Goal: Find specific page/section: Find specific page/section

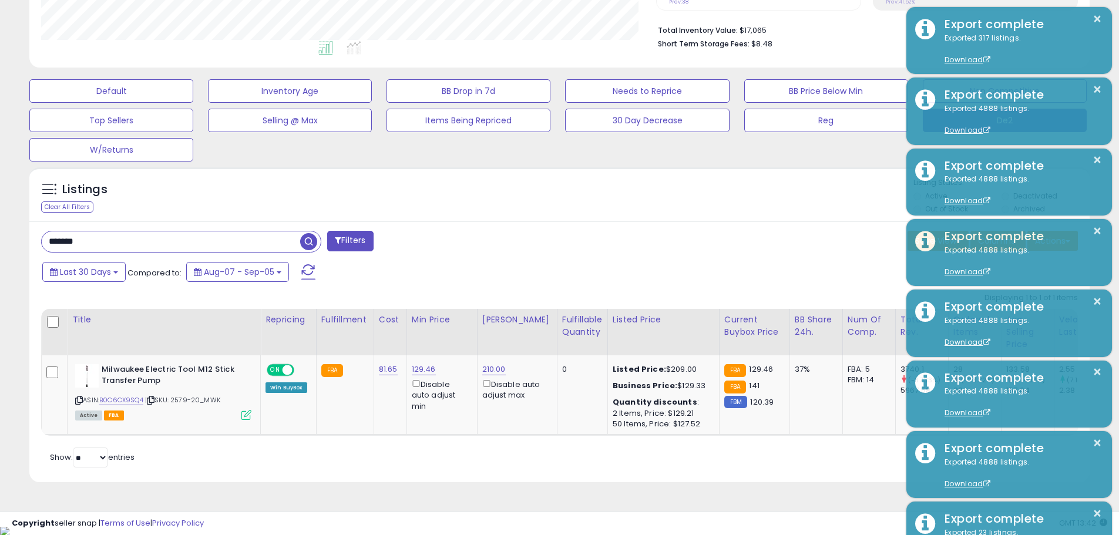
click at [255, 242] on input "*******" at bounding box center [171, 242] width 259 height 21
paste input "***"
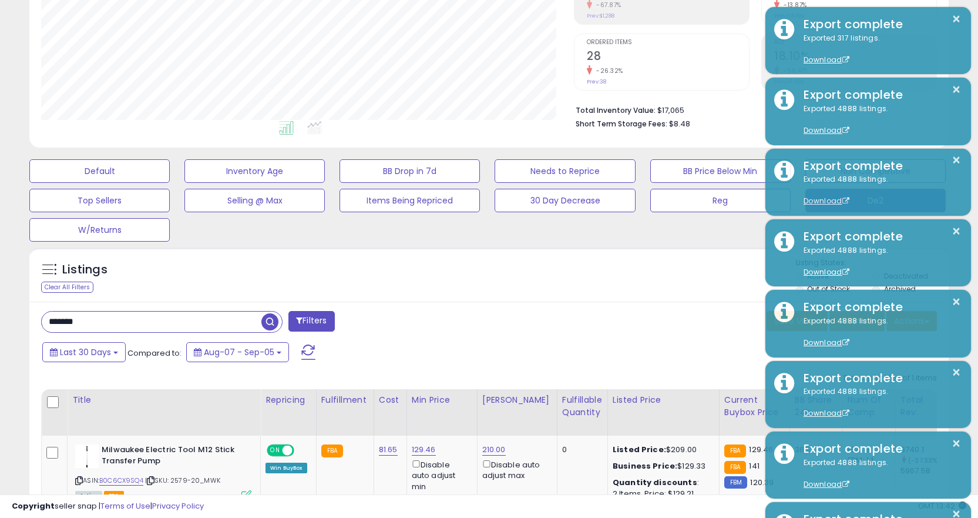
scroll to position [309, 0]
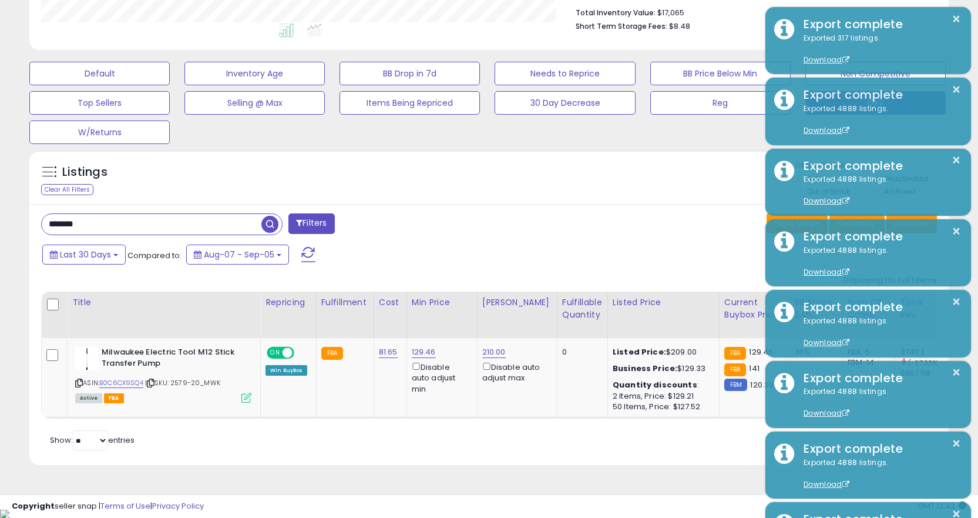
click at [230, 227] on input "*******" at bounding box center [152, 224] width 220 height 21
paste input "***"
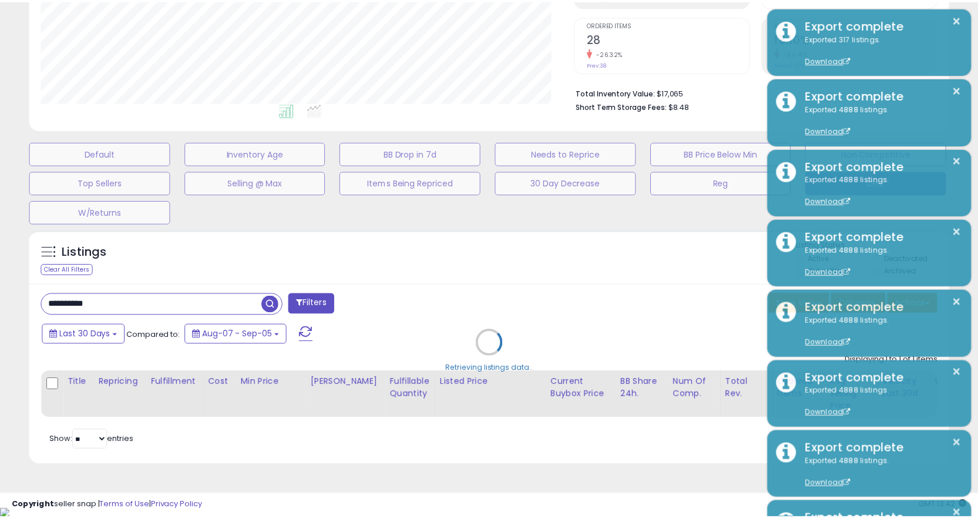
scroll to position [241, 538]
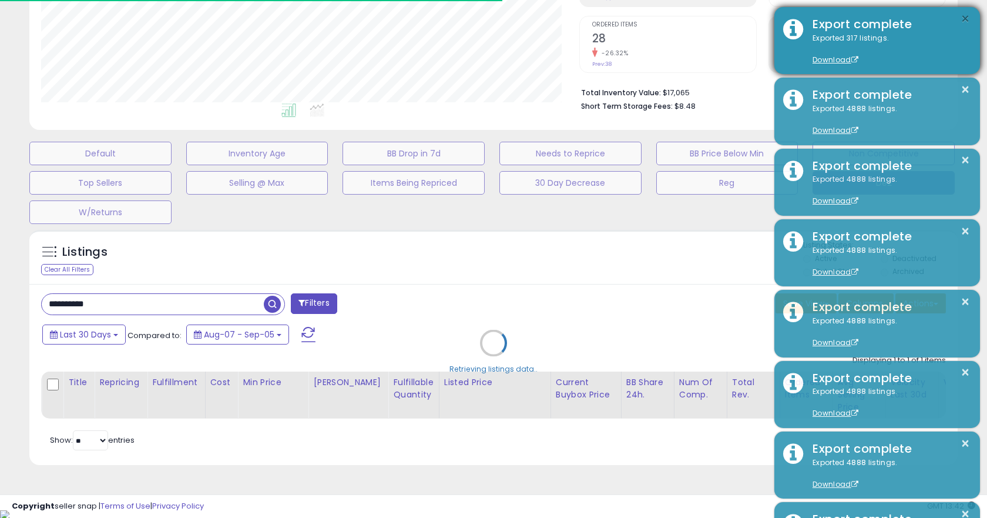
click at [963, 16] on button "×" at bounding box center [965, 19] width 9 height 15
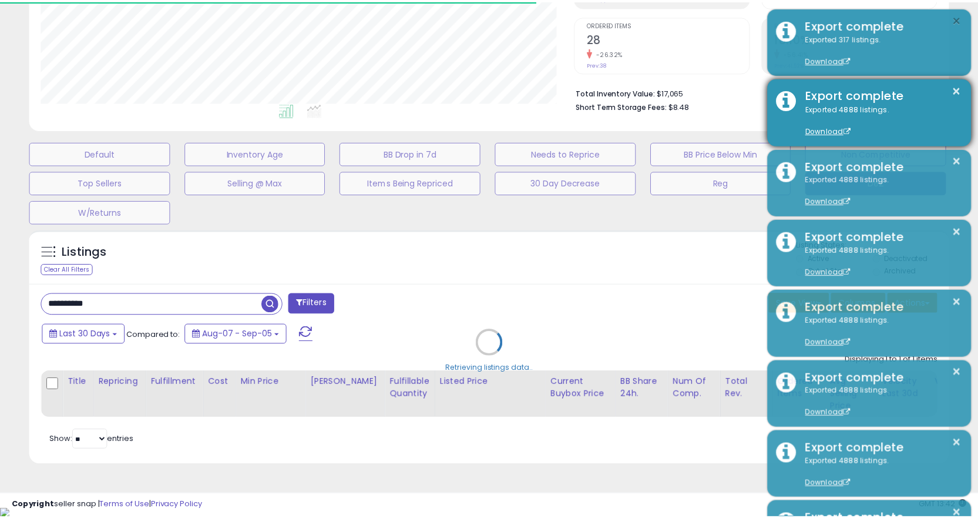
scroll to position [587386, 587094]
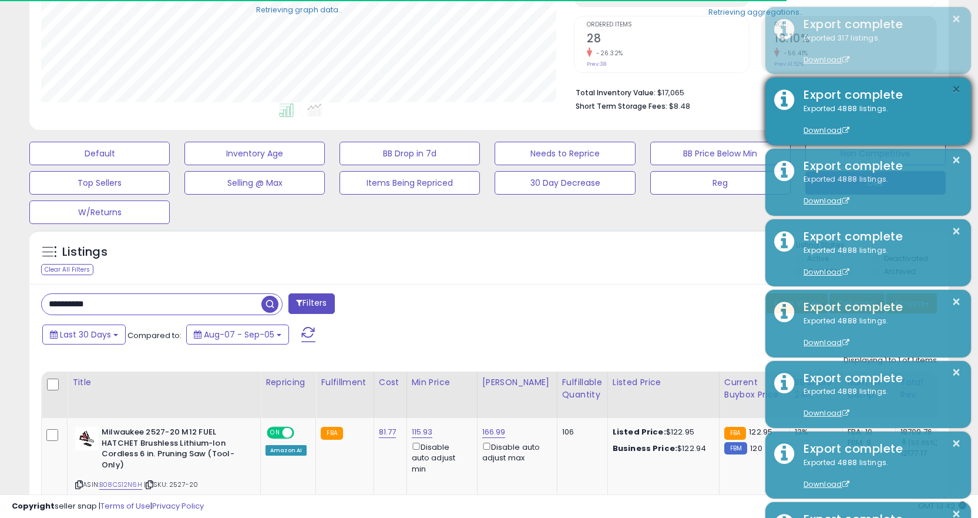
click at [954, 90] on button "×" at bounding box center [956, 89] width 9 height 15
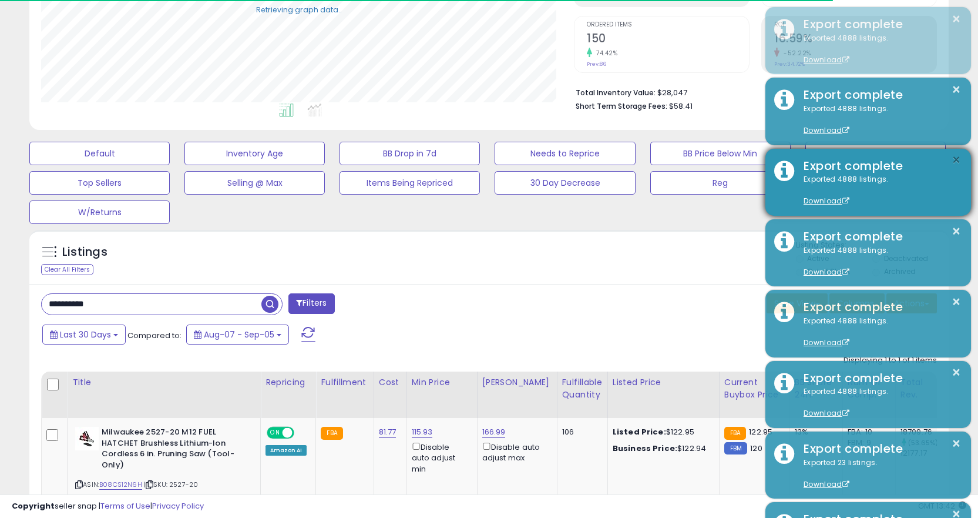
click at [957, 157] on button "×" at bounding box center [956, 160] width 9 height 15
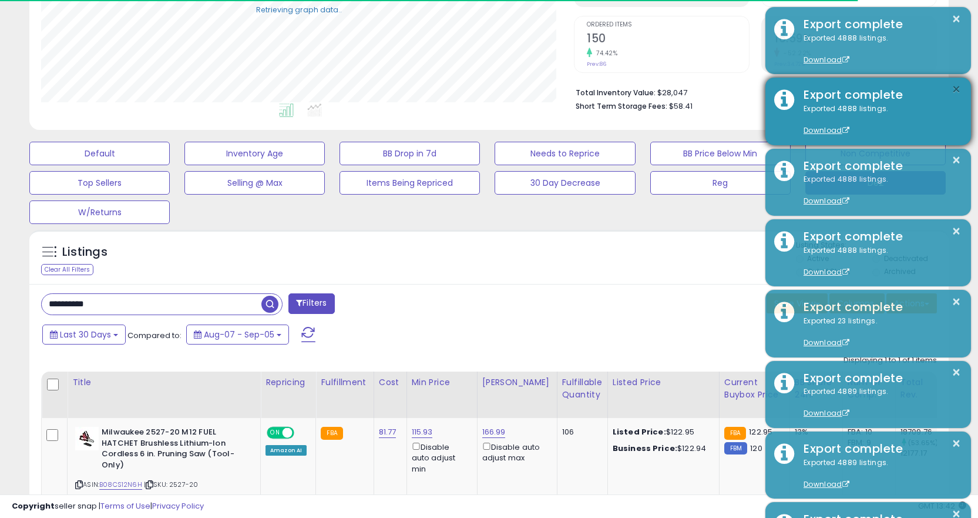
click at [952, 92] on button "×" at bounding box center [956, 89] width 9 height 15
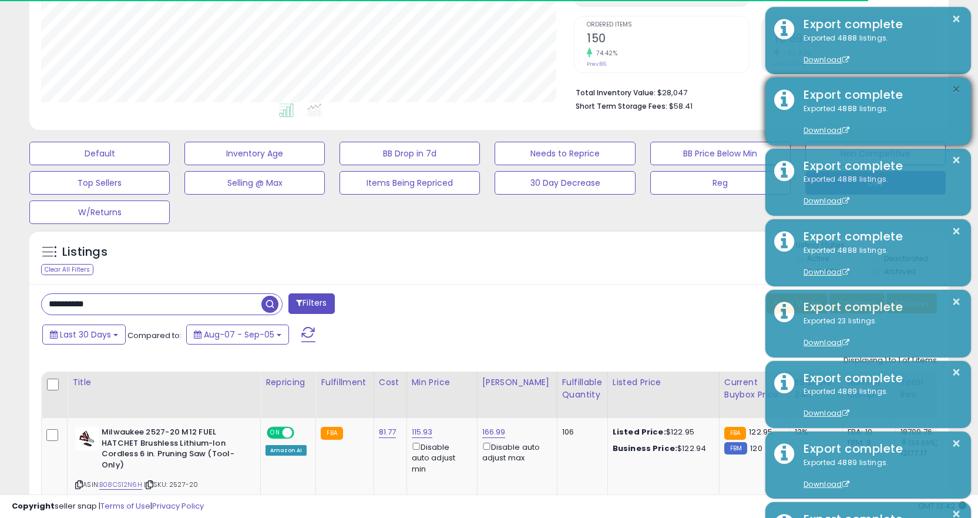
scroll to position [241, 533]
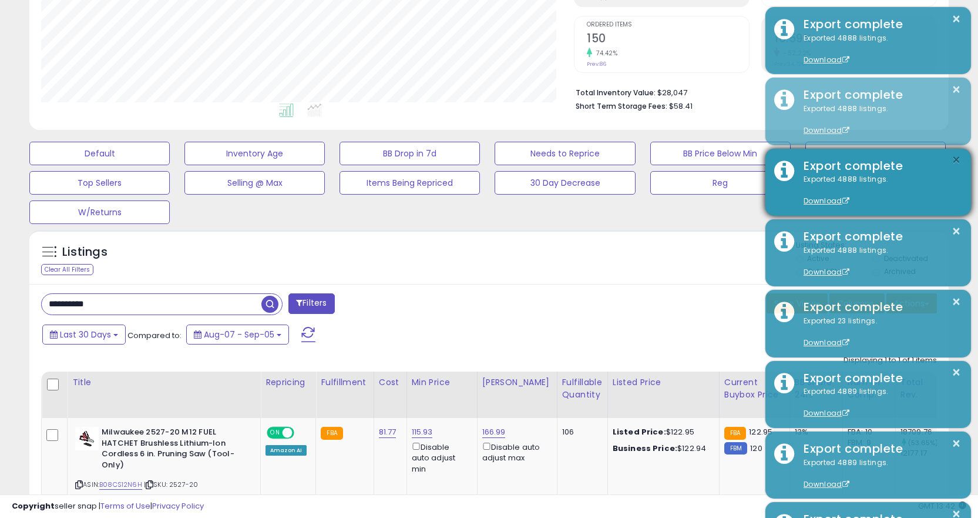
click at [957, 157] on button "×" at bounding box center [956, 160] width 9 height 15
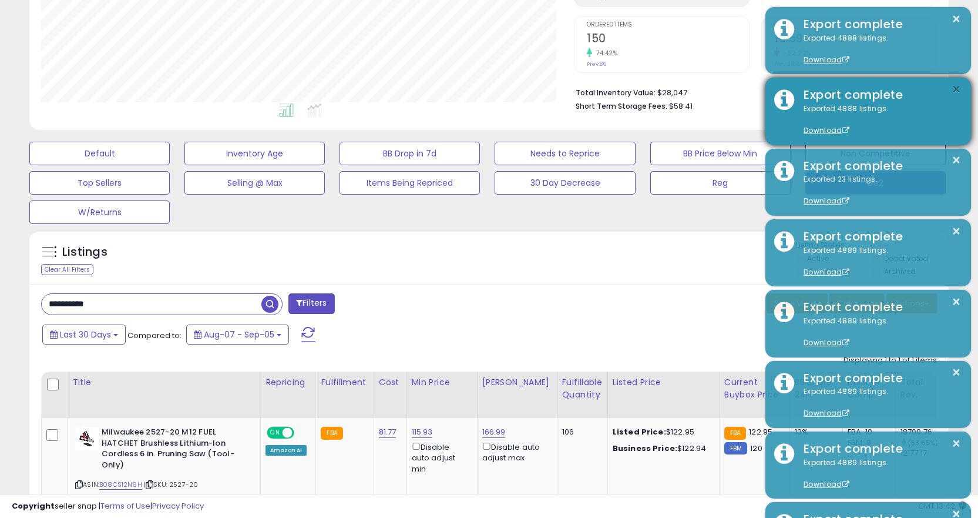
click at [955, 89] on button "×" at bounding box center [956, 89] width 9 height 15
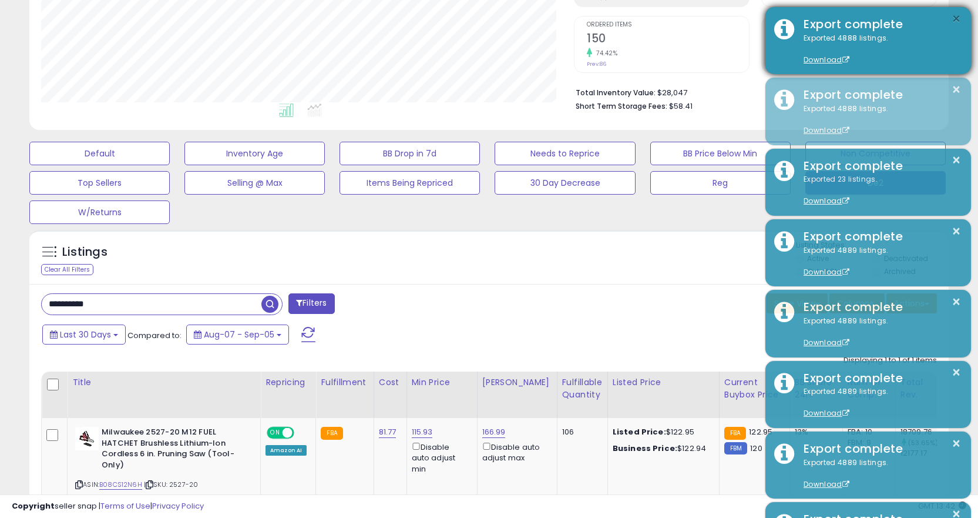
drag, startPoint x: 955, startPoint y: 16, endPoint x: 952, endPoint y: 25, distance: 9.9
click at [954, 16] on button "×" at bounding box center [956, 19] width 9 height 15
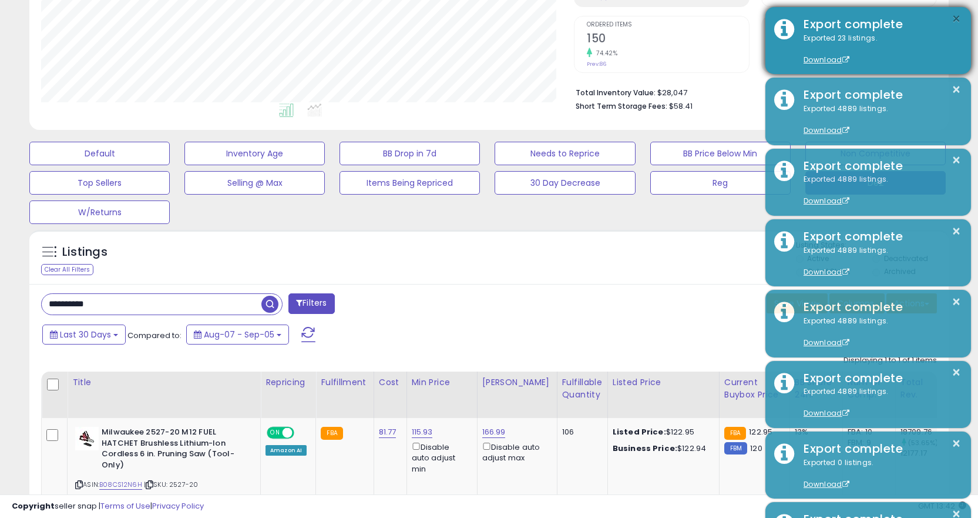
click at [954, 22] on button "×" at bounding box center [956, 19] width 9 height 15
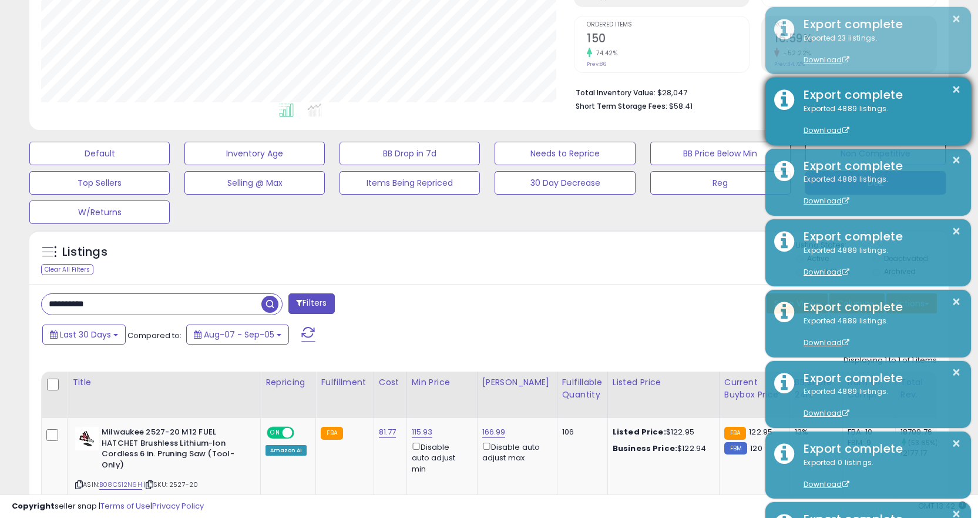
click at [964, 93] on div "× Export complete Exported 4889 listings. Download" at bounding box center [869, 111] width 206 height 67
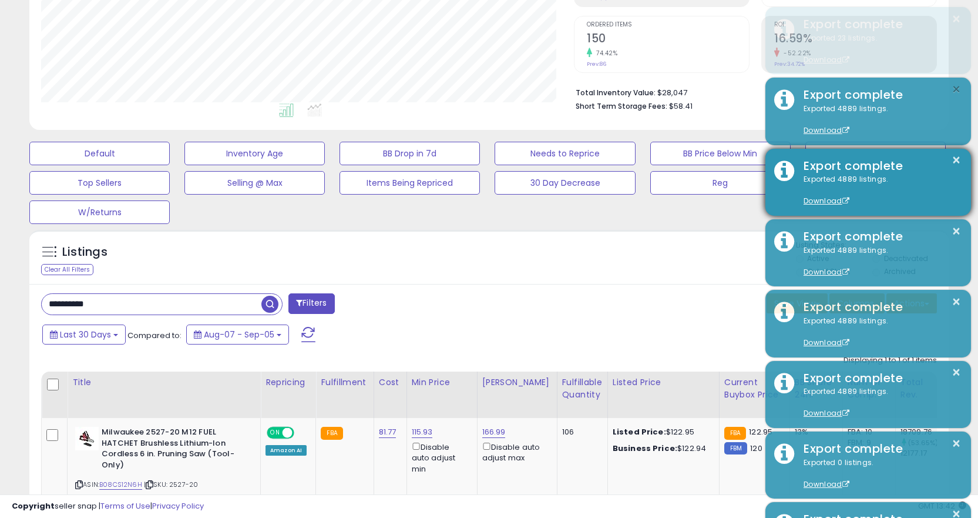
drag, startPoint x: 957, startPoint y: 85, endPoint x: 948, endPoint y: 119, distance: 35.9
click at [957, 85] on button "×" at bounding box center [956, 89] width 9 height 15
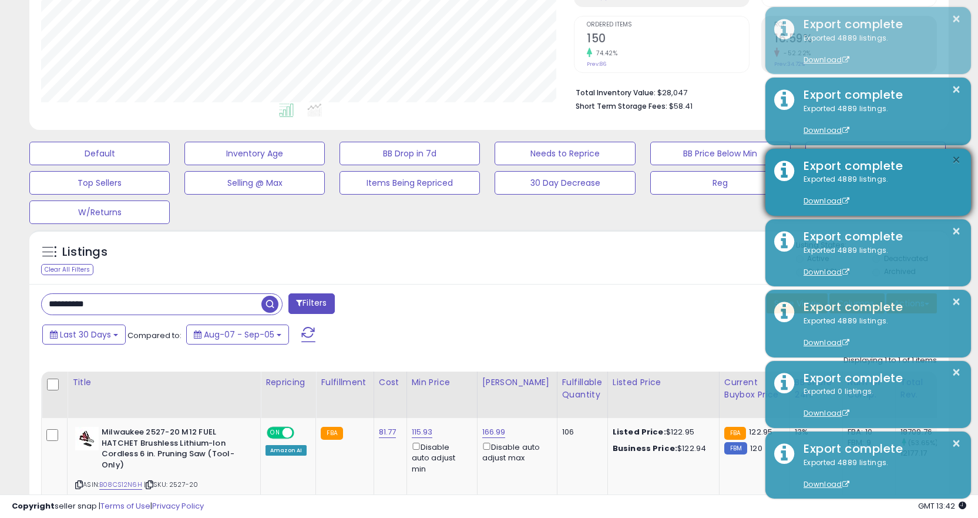
click at [953, 163] on button "×" at bounding box center [956, 160] width 9 height 15
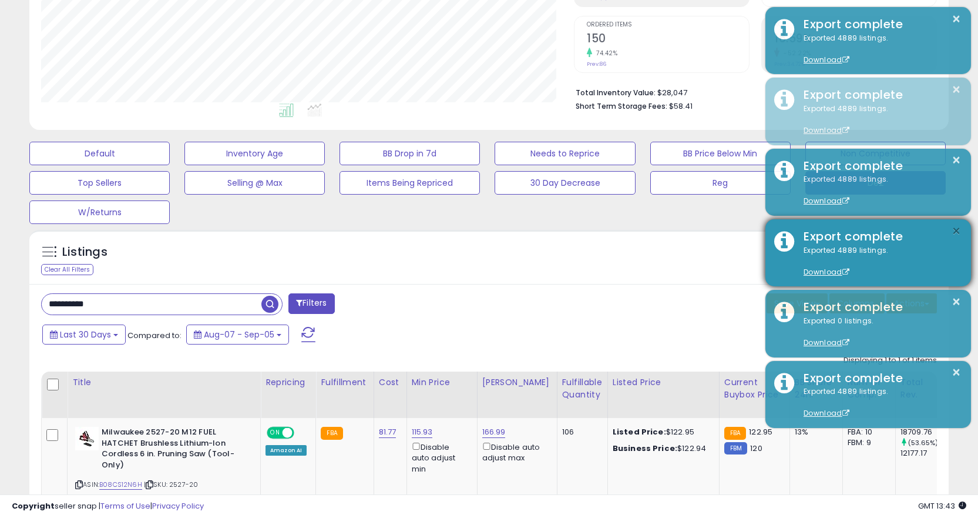
click at [954, 226] on button "×" at bounding box center [956, 231] width 9 height 15
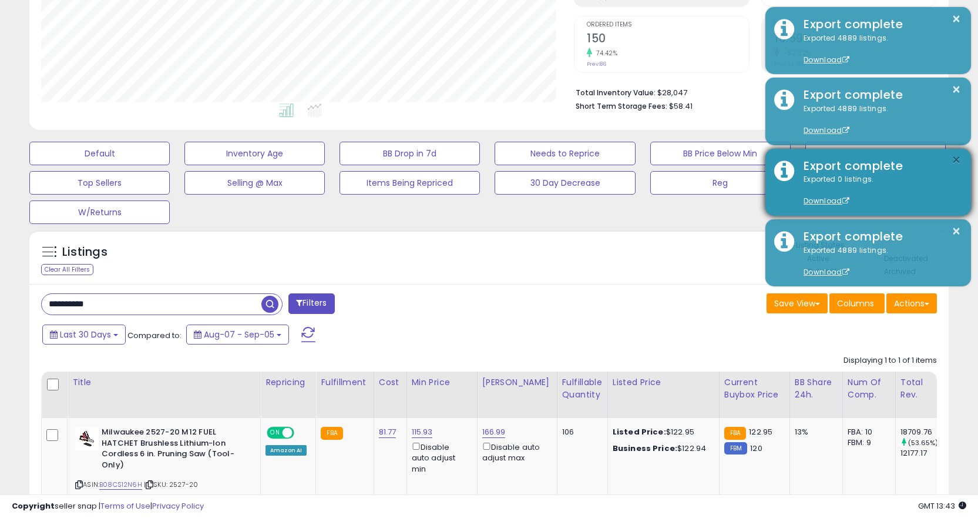
drag, startPoint x: 953, startPoint y: 166, endPoint x: 958, endPoint y: 157, distance: 10.3
click at [957, 160] on button "×" at bounding box center [956, 160] width 9 height 15
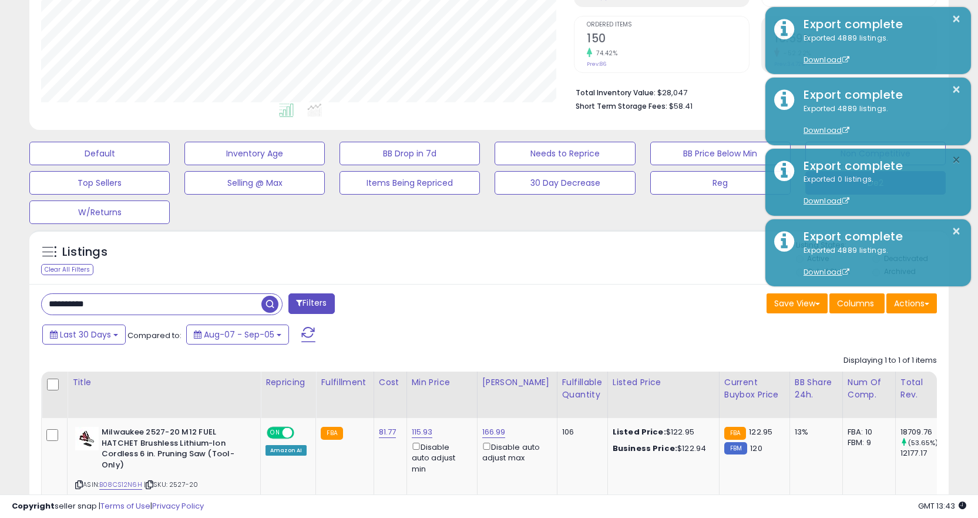
click at [958, 153] on button "×" at bounding box center [956, 160] width 9 height 15
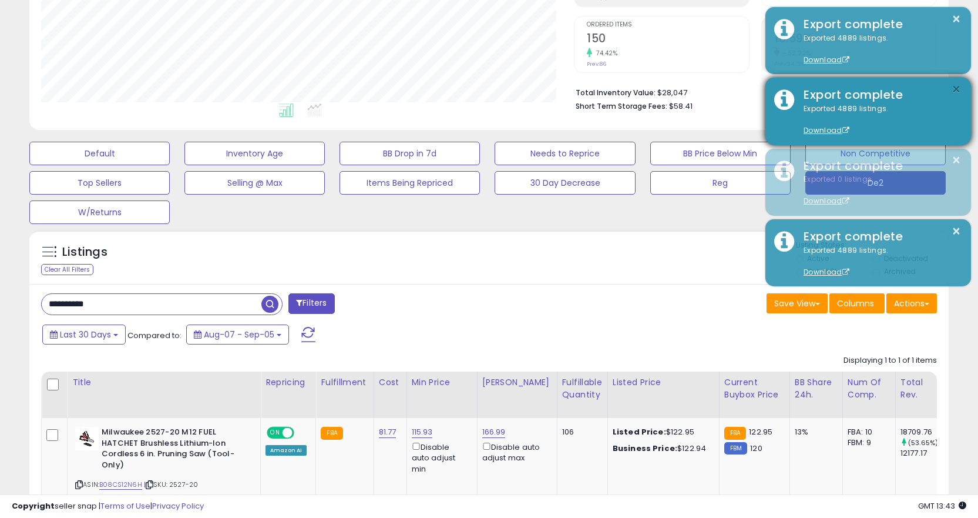
drag, startPoint x: 960, startPoint y: 96, endPoint x: 960, endPoint y: 90, distance: 5.9
click at [960, 93] on button "×" at bounding box center [956, 89] width 9 height 15
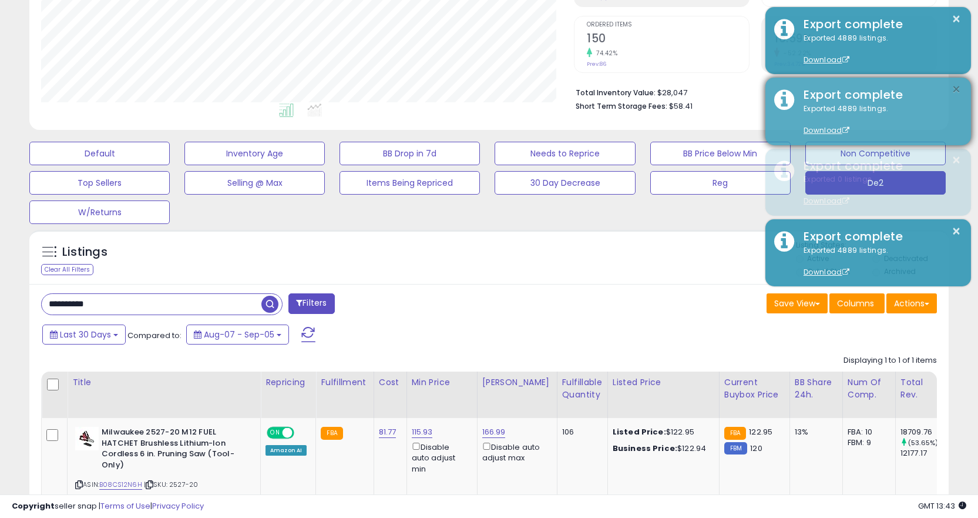
click at [960, 90] on button "×" at bounding box center [956, 89] width 9 height 15
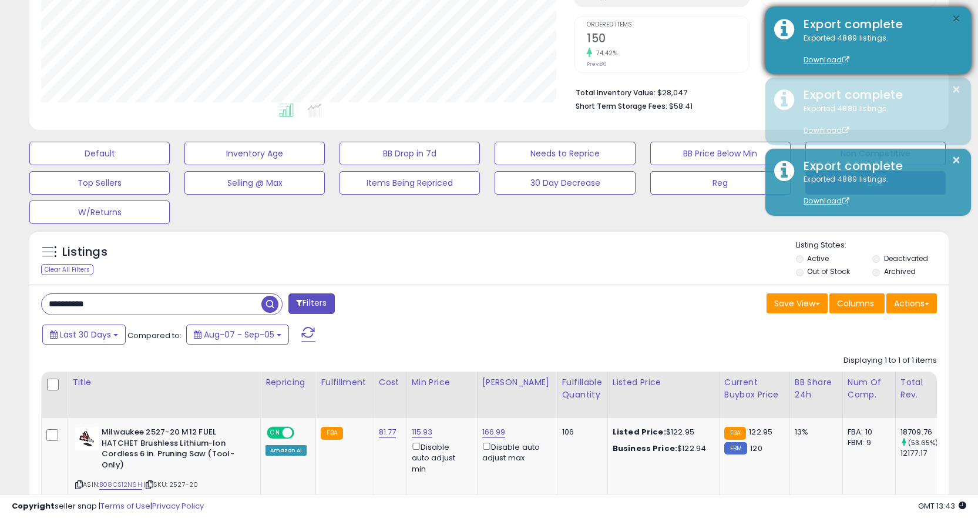
click at [959, 19] on button "×" at bounding box center [956, 19] width 9 height 15
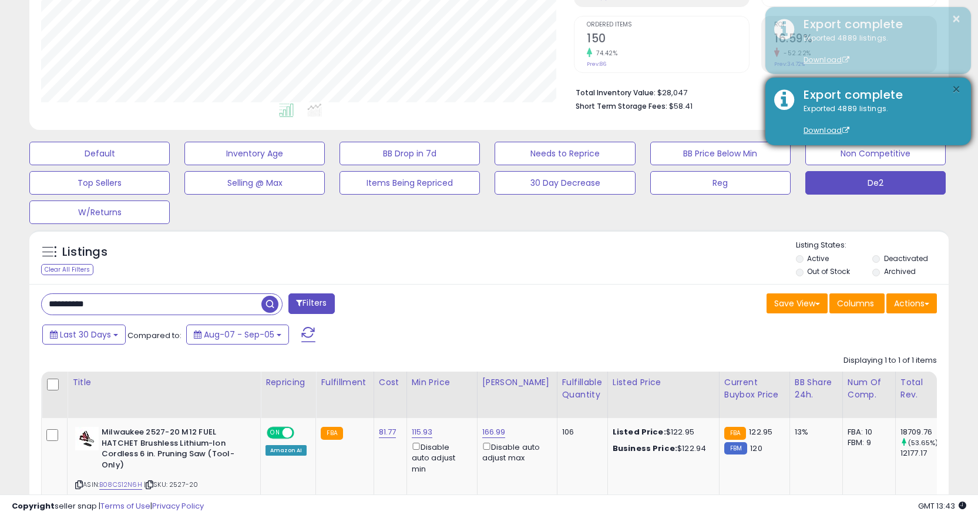
click at [953, 92] on button "×" at bounding box center [956, 89] width 9 height 15
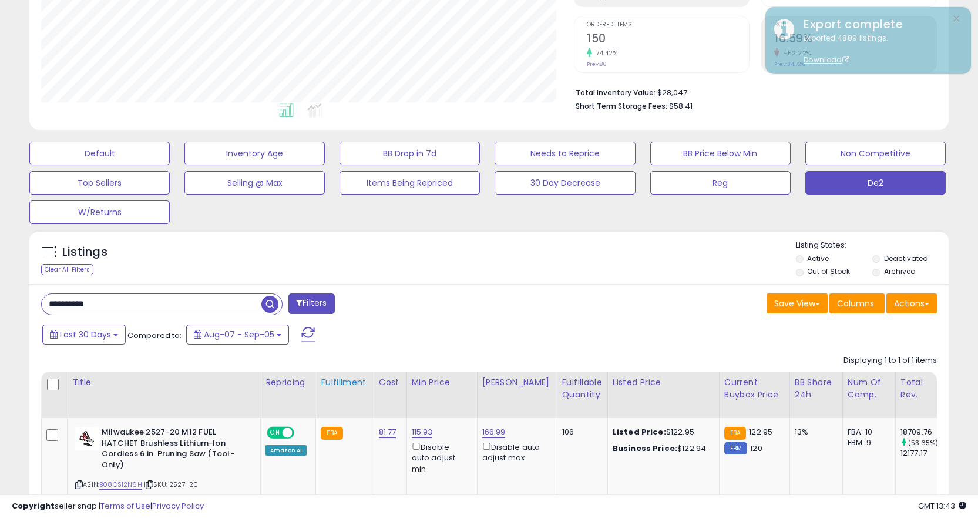
scroll to position [322, 0]
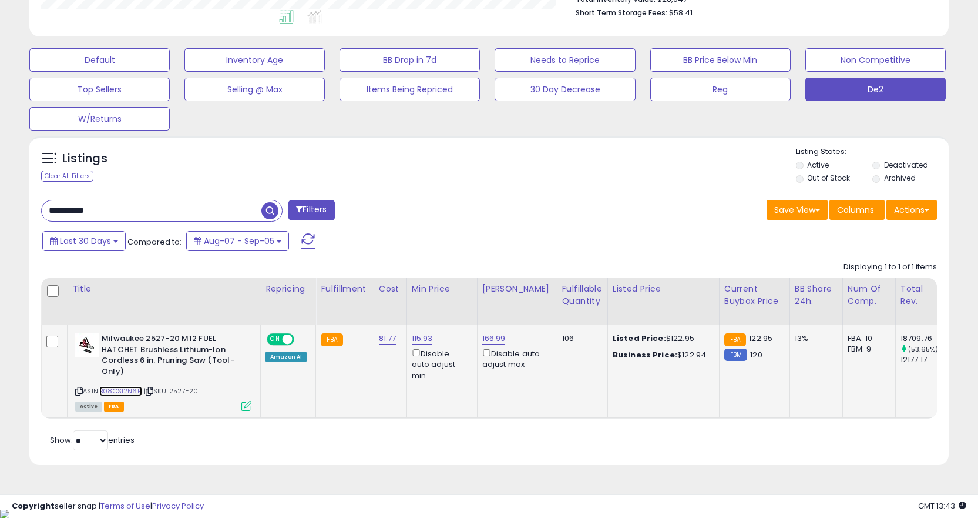
click at [136, 389] on link "B08CS12N6H" at bounding box center [120, 391] width 43 height 10
click at [103, 204] on input "**********" at bounding box center [152, 210] width 220 height 21
paste input "text"
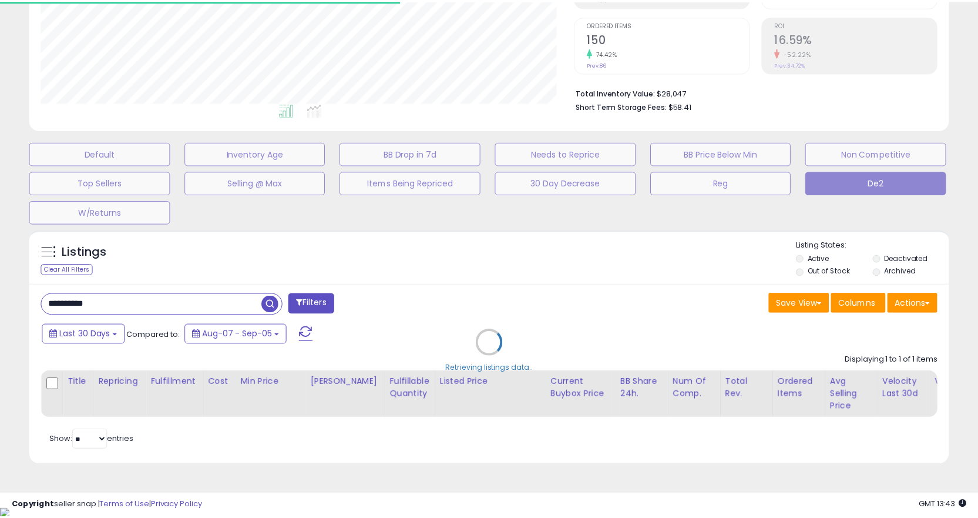
scroll to position [587386, 587094]
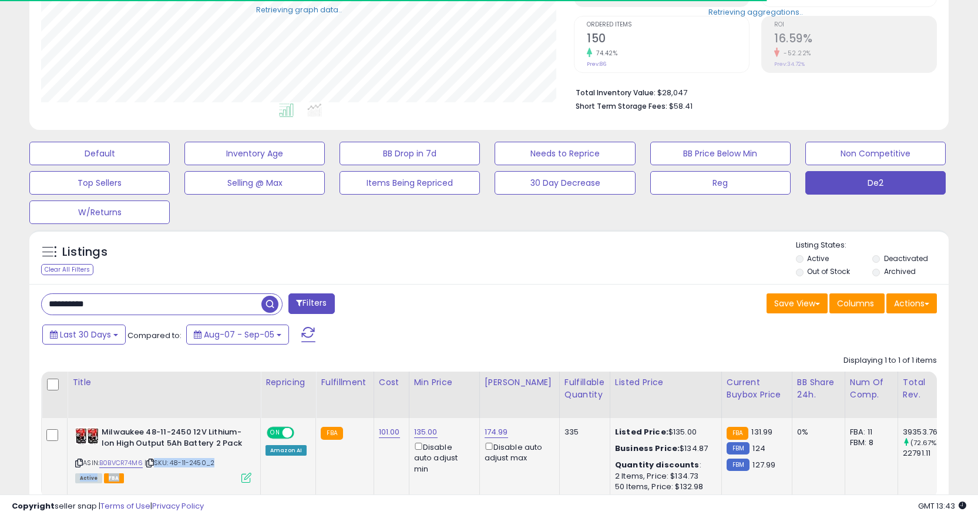
click at [152, 467] on div "ASIN: B0BVCR74M6 | SKU: 48-11-2450_2 Active FBA" at bounding box center [163, 454] width 176 height 55
click at [154, 465] on icon at bounding box center [150, 463] width 8 height 6
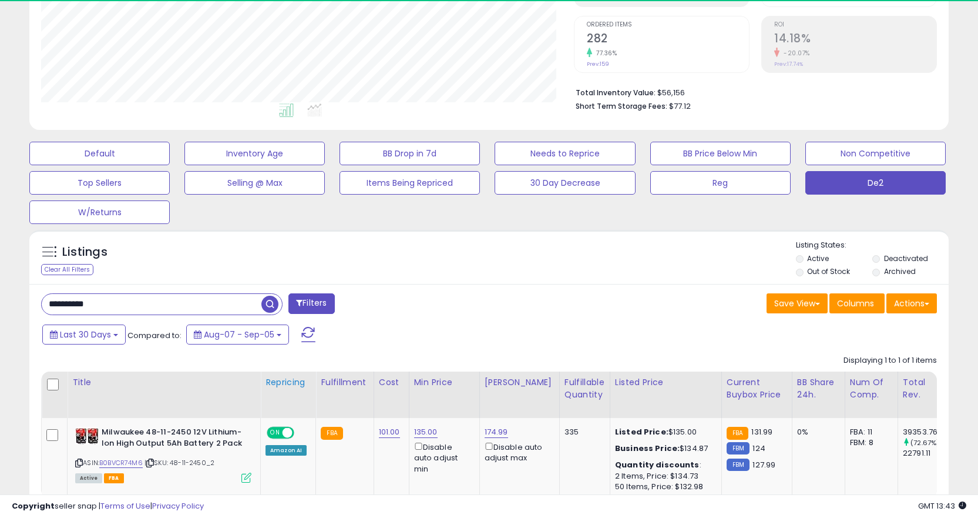
scroll to position [309, 0]
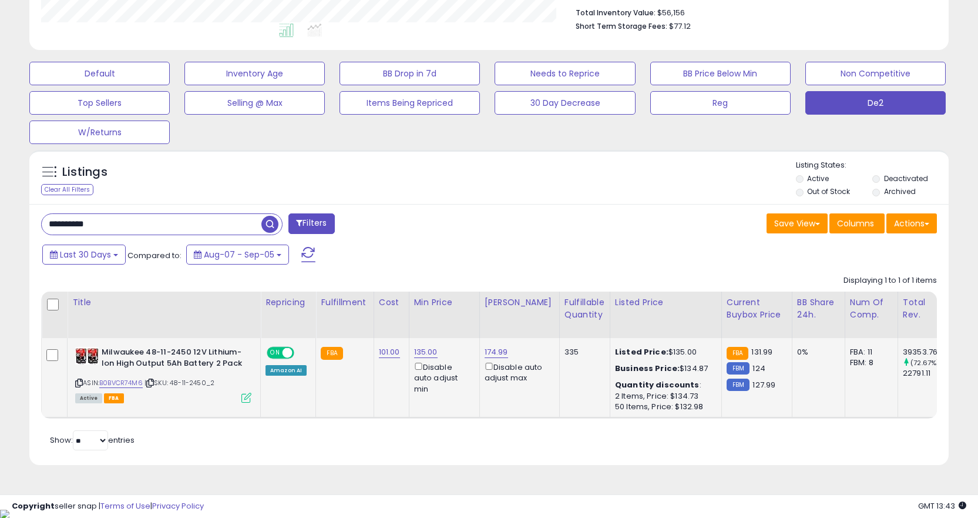
click at [444, 413] on td "135.00 Disable auto adjust min" at bounding box center [444, 377] width 71 height 79
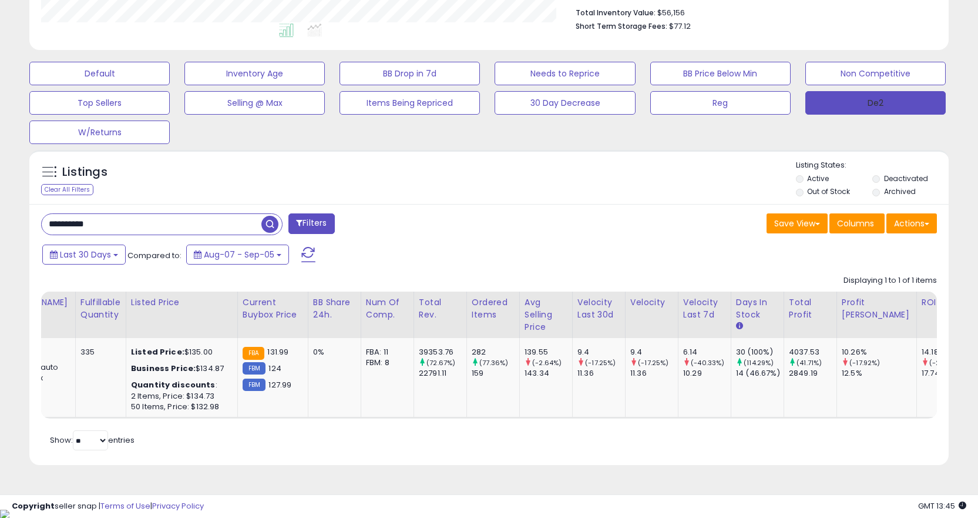
drag, startPoint x: 899, startPoint y: 122, endPoint x: 896, endPoint y: 109, distance: 13.3
click at [898, 120] on div "Default Inventory Age BB Drop in 7d Needs to Reprice BB Price Below Min Non Com…" at bounding box center [489, 100] width 949 height 88
click at [896, 109] on button "De2" at bounding box center [876, 103] width 140 height 24
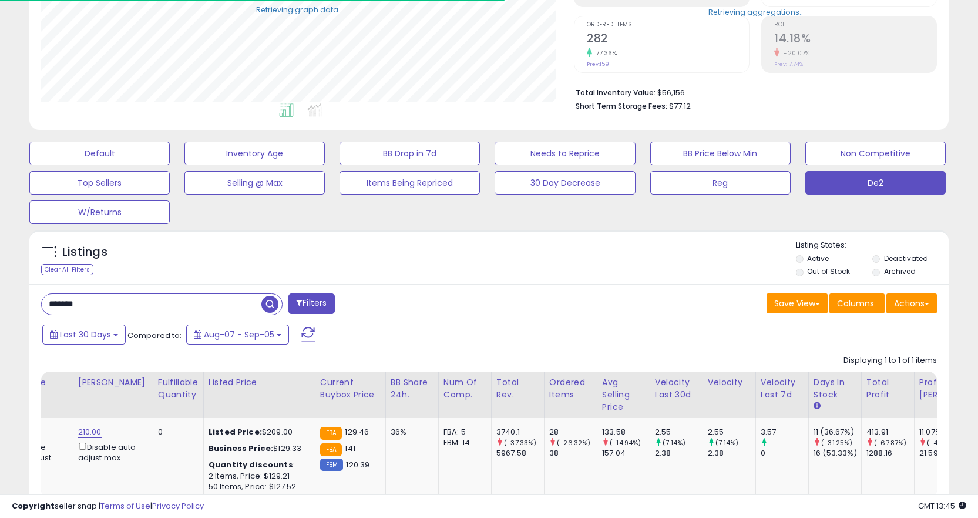
scroll to position [587386, 587094]
drag, startPoint x: 261, startPoint y: 427, endPoint x: 249, endPoint y: 425, distance: 12.5
click at [259, 427] on div "Listed Price: $209.00" at bounding box center [258, 432] width 98 height 11
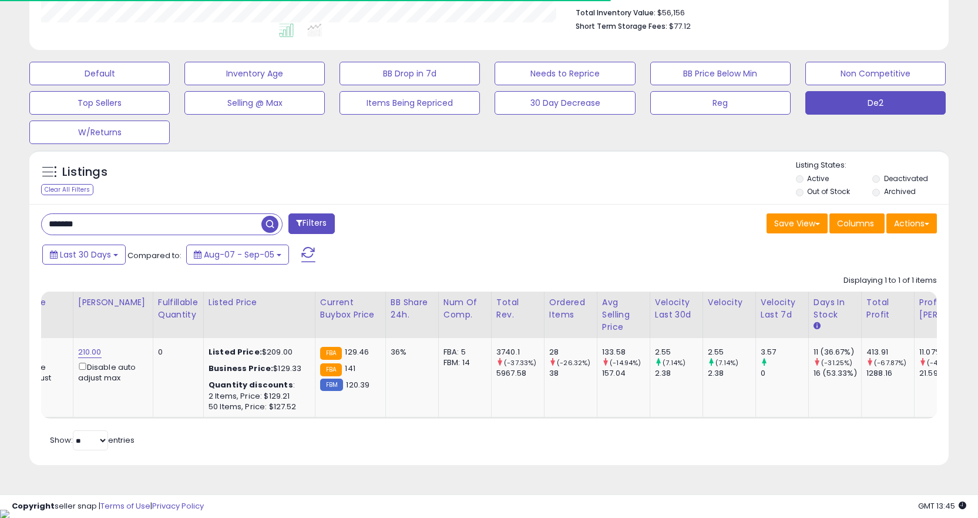
click at [228, 430] on div "Retrieving listings data.. Displaying 1 to 1 of 1 items Title Repricing" at bounding box center [489, 361] width 896 height 185
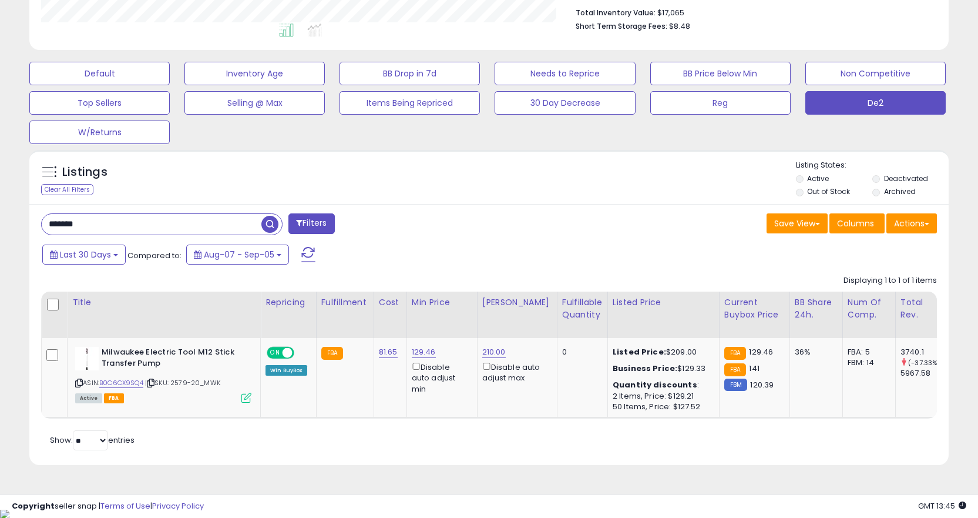
scroll to position [241, 533]
drag, startPoint x: 154, startPoint y: 383, endPoint x: 128, endPoint y: 386, distance: 26.7
click at [153, 382] on icon at bounding box center [151, 383] width 8 height 6
click at [76, 380] on div "Milwaukee Electric Tool M12 Stick Transfer Pump ASIN: B0C6CX9SQ4 | SKU: 2579-20…" at bounding box center [161, 374] width 179 height 55
click at [81, 380] on icon at bounding box center [79, 383] width 8 height 6
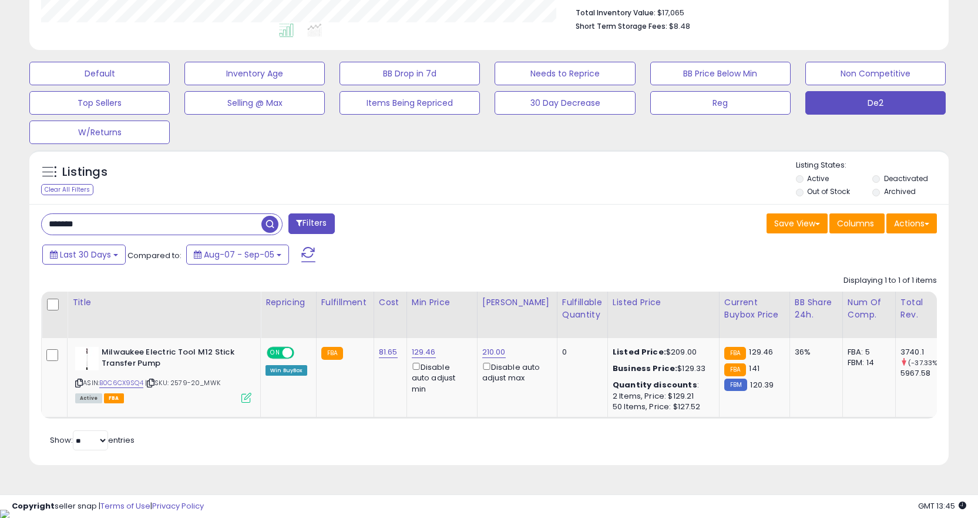
click at [134, 233] on input "*******" at bounding box center [152, 224] width 220 height 21
paste input "***"
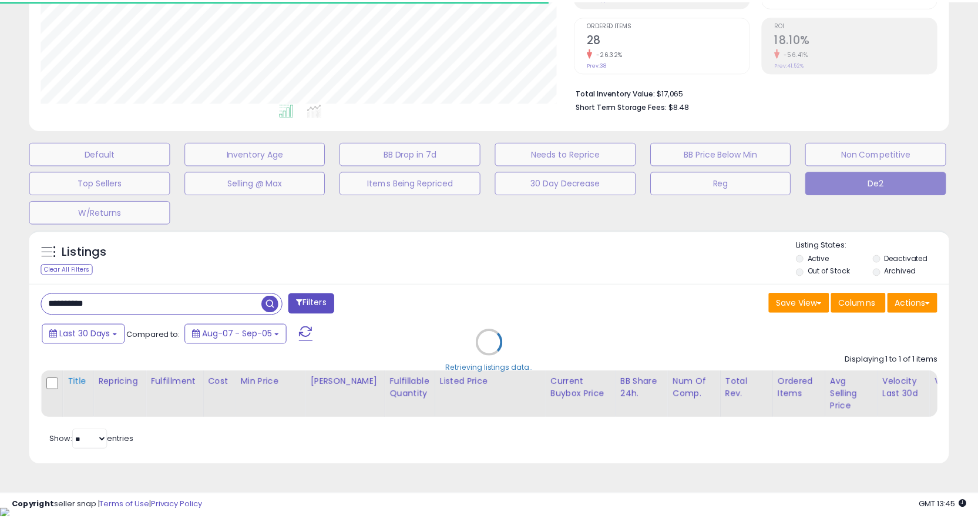
scroll to position [587386, 587094]
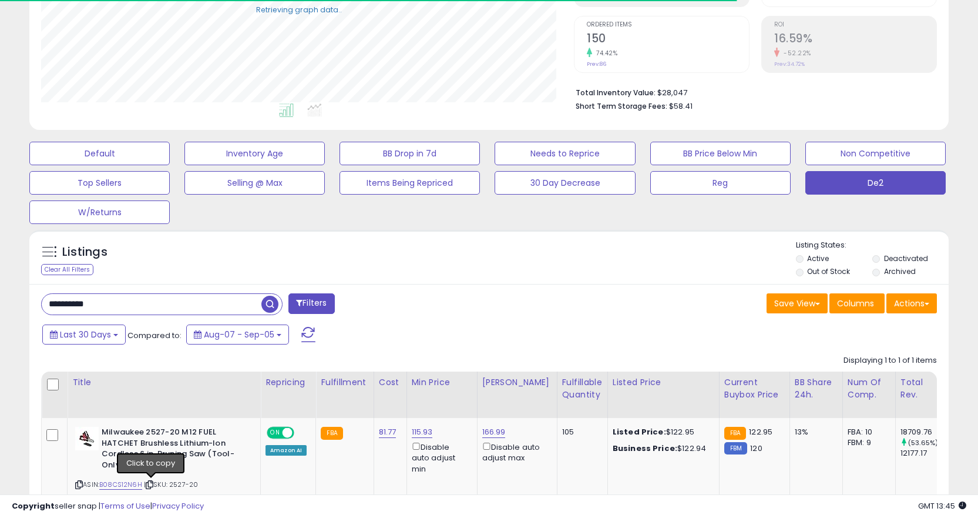
drag, startPoint x: 153, startPoint y: 486, endPoint x: 3, endPoint y: 427, distance: 161.2
click at [152, 484] on icon at bounding box center [150, 484] width 8 height 6
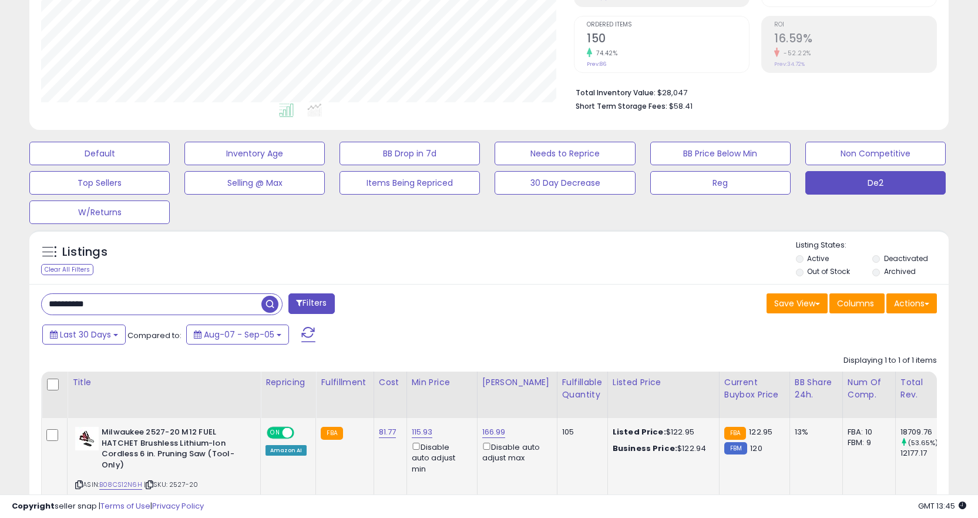
scroll to position [322, 0]
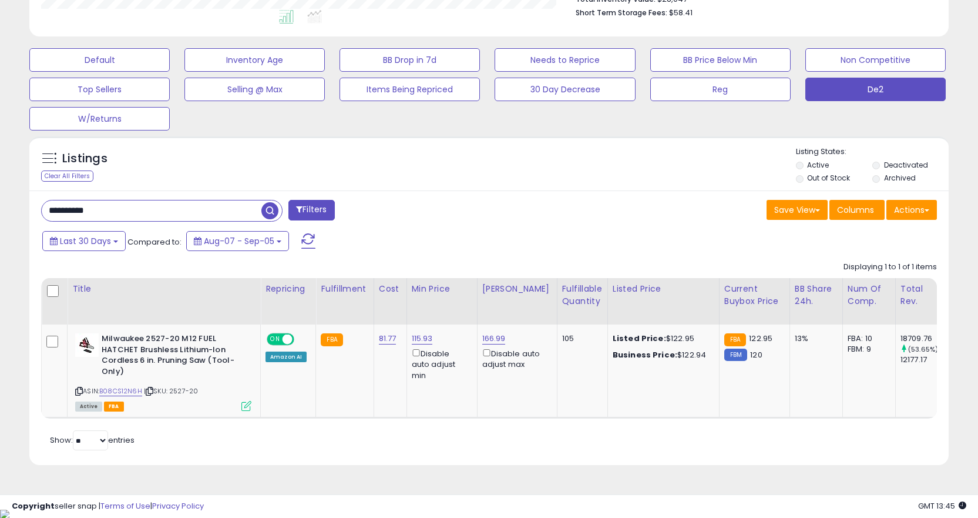
drag, startPoint x: 505, startPoint y: 431, endPoint x: 612, endPoint y: 433, distance: 107.0
click at [615, 434] on div "Retrieving listings data.. Displaying 1 to 1 of 1 items Title Repricing" at bounding box center [489, 354] width 896 height 197
click at [612, 433] on div "Retrieving listings data.. Displaying 1 to 1 of 1 items Title Repricing" at bounding box center [489, 354] width 896 height 197
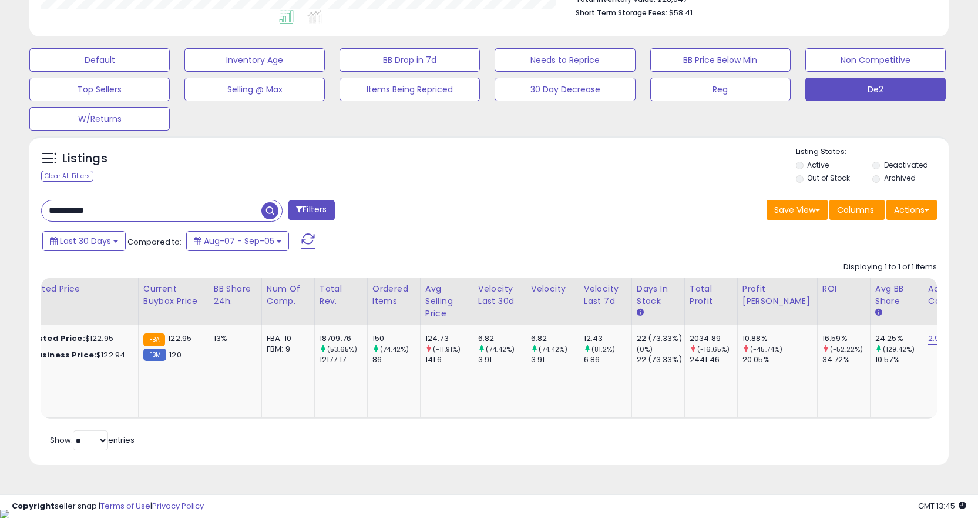
drag, startPoint x: 257, startPoint y: 432, endPoint x: 260, endPoint y: 425, distance: 8.2
click at [259, 427] on div "Retrieving listings data.. Displaying 1 to 1 of 1 items Title Repricing" at bounding box center [489, 354] width 896 height 197
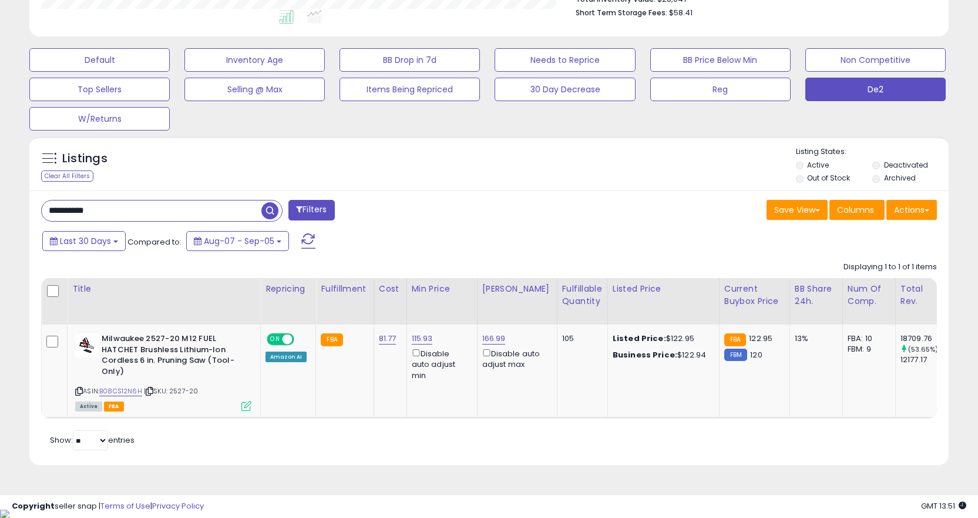
click at [217, 212] on input "**********" at bounding box center [152, 210] width 220 height 21
paste input "text"
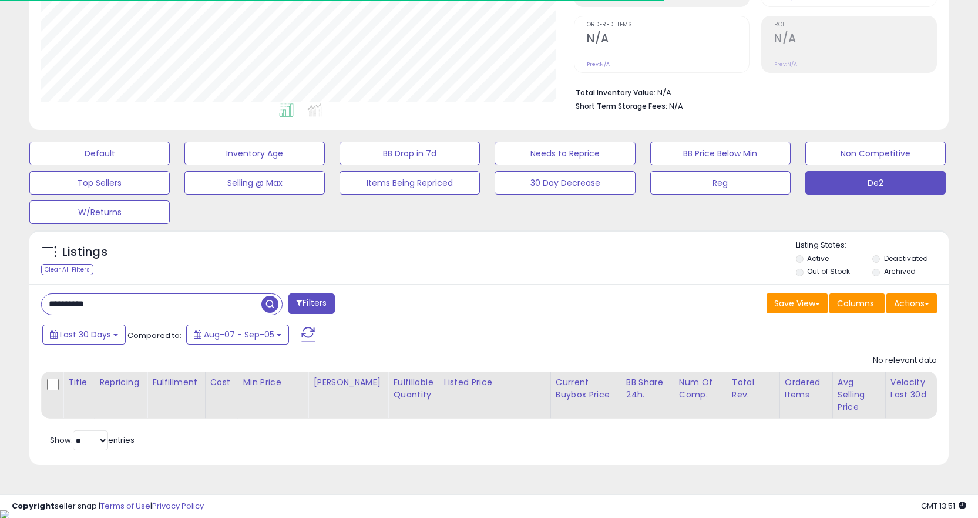
scroll to position [241, 533]
type input "**********"
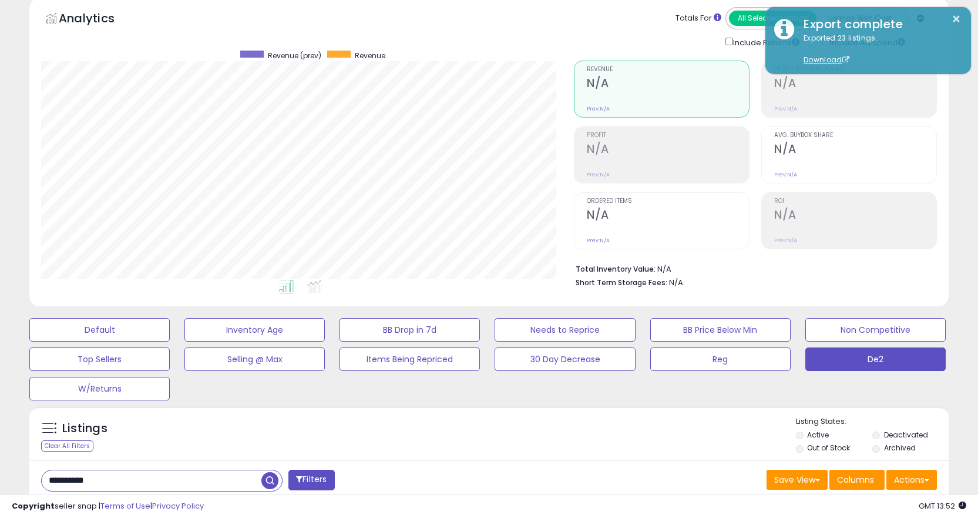
scroll to position [0, 0]
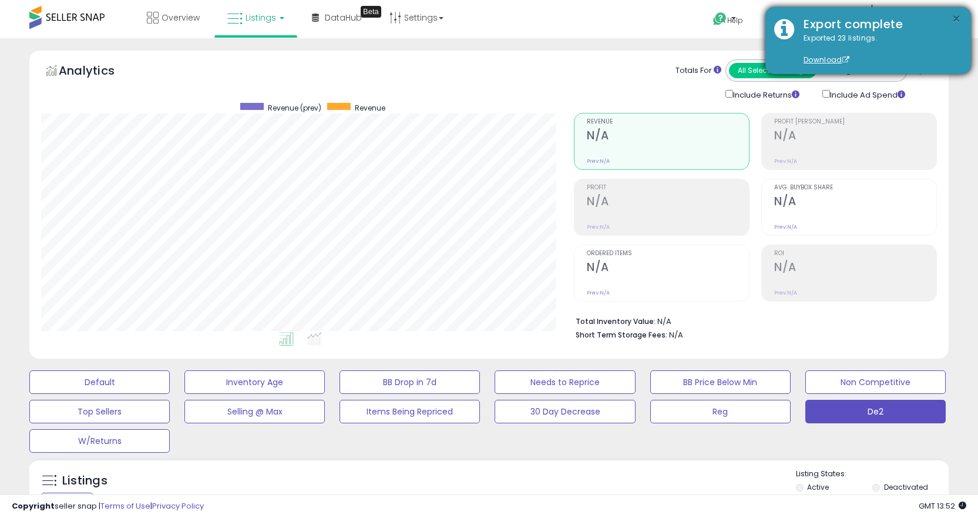
click at [955, 21] on button "×" at bounding box center [956, 19] width 9 height 15
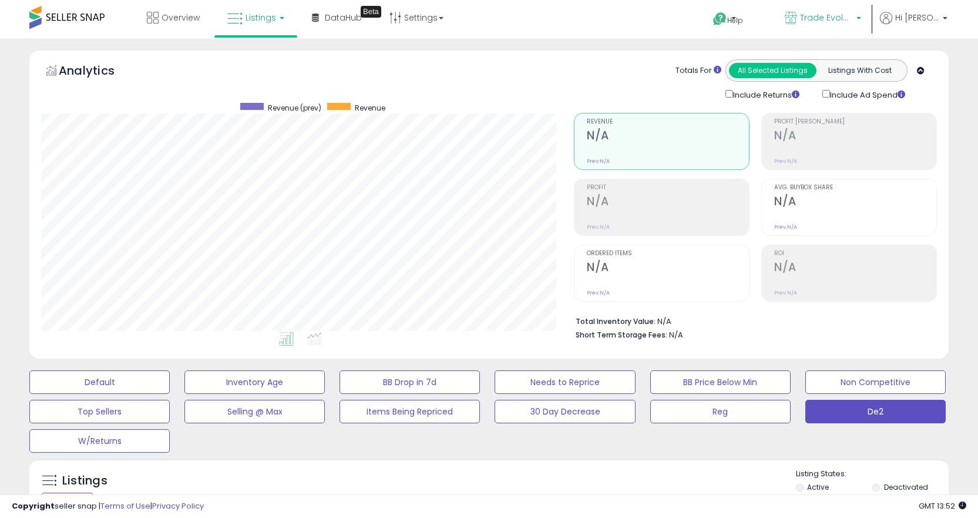
click at [824, 19] on span "Trade Evolution US" at bounding box center [826, 18] width 53 height 12
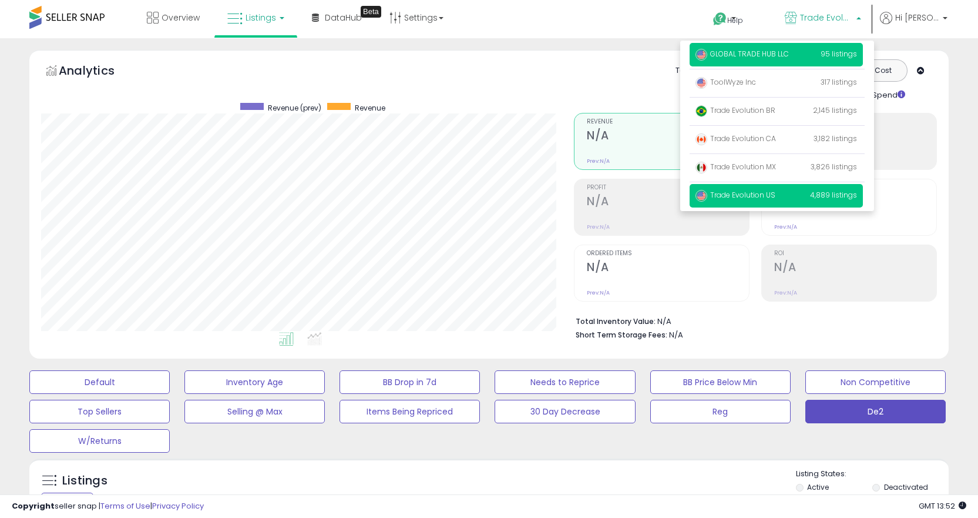
click at [768, 57] on span "GLOBAL TRADE HUB LLC" at bounding box center [742, 54] width 93 height 10
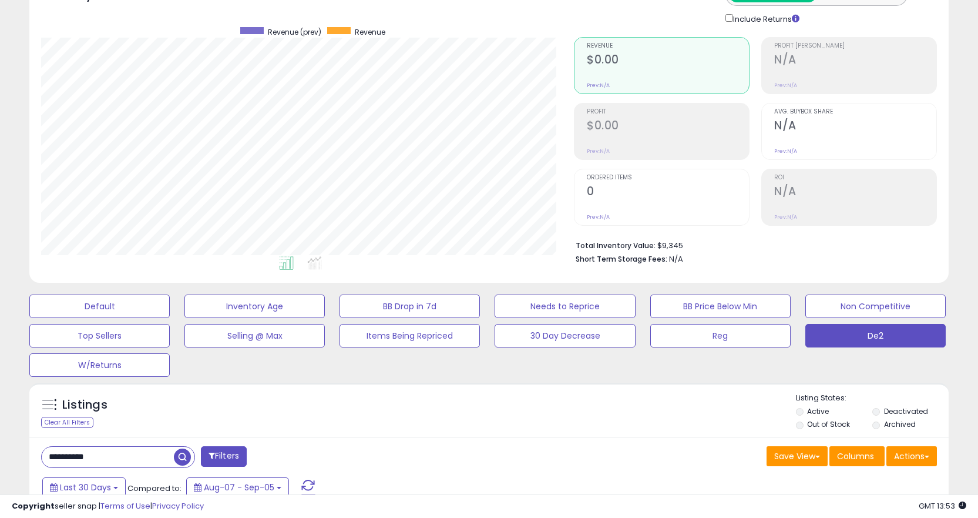
scroll to position [252, 0]
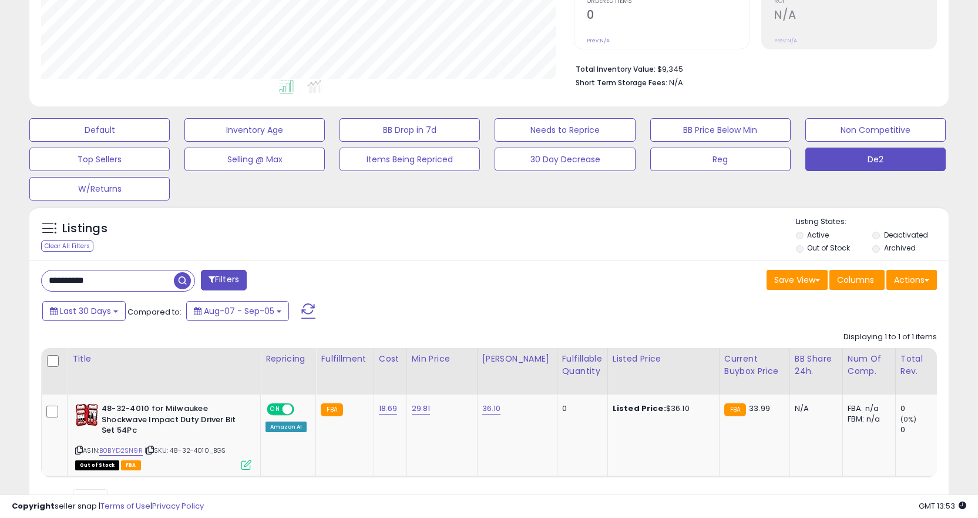
click at [142, 290] on input "**********" at bounding box center [108, 280] width 132 height 21
paste input "text"
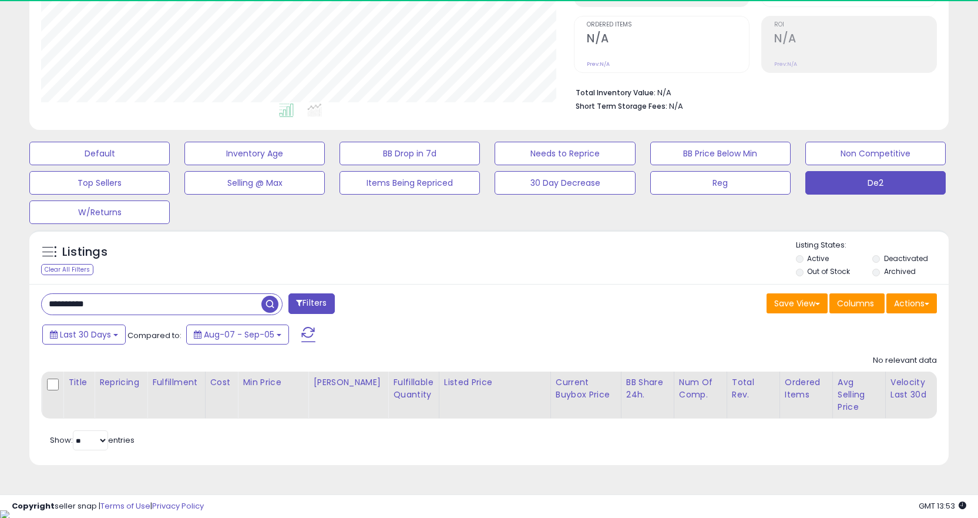
scroll to position [241, 533]
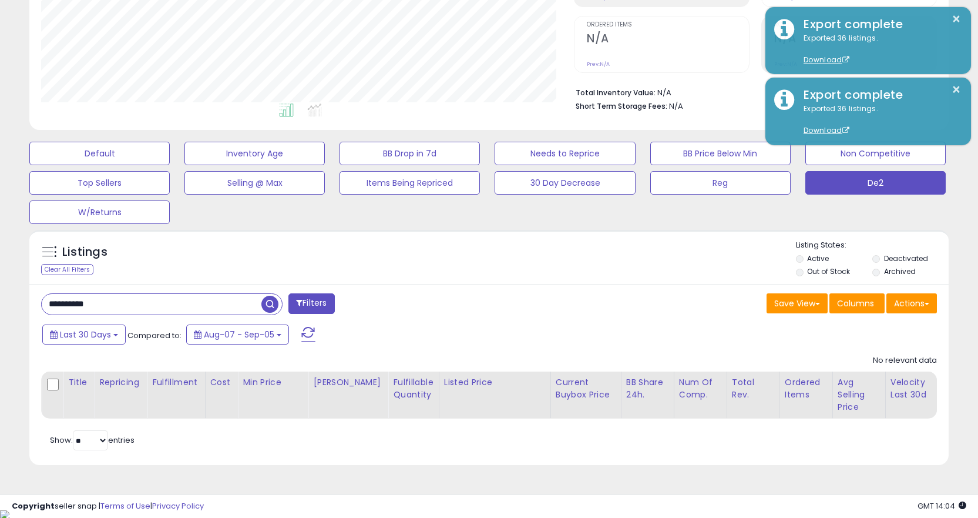
paste input "text"
type input "**********"
drag, startPoint x: 133, startPoint y: 305, endPoint x: 147, endPoint y: 305, distance: 13.5
click at [136, 305] on input "**********" at bounding box center [152, 304] width 220 height 21
